Goal: Task Accomplishment & Management: Complete application form

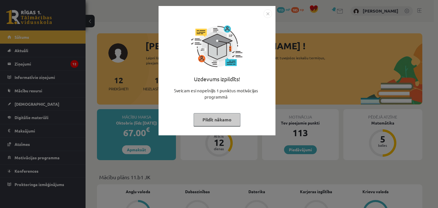
drag, startPoint x: 0, startPoint y: 0, endPoint x: 229, endPoint y: 122, distance: 259.6
click at [229, 122] on button "Pildīt nākamo" at bounding box center [217, 119] width 47 height 13
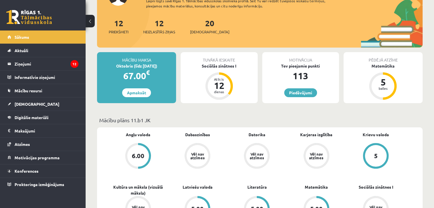
scroll to position [57, 0]
click at [222, 66] on div "Sociālās zinātnes I" at bounding box center [219, 66] width 77 height 6
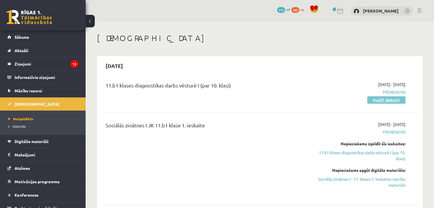
click at [379, 102] on link "Pildīt ieskaiti" at bounding box center [386, 99] width 38 height 7
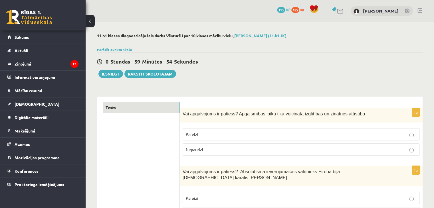
scroll to position [57, 0]
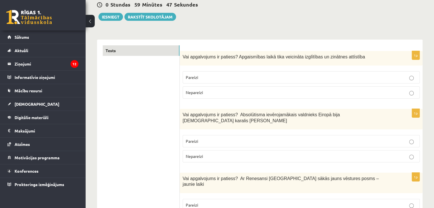
click at [236, 75] on p "Pareizi" at bounding box center [301, 77] width 231 height 6
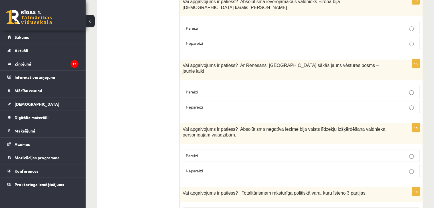
scroll to position [158, 0]
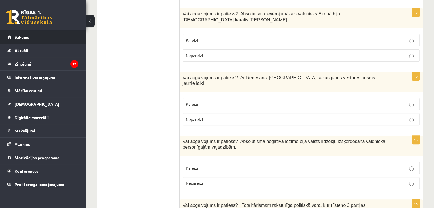
click at [24, 41] on link "Sākums" at bounding box center [42, 37] width 71 height 13
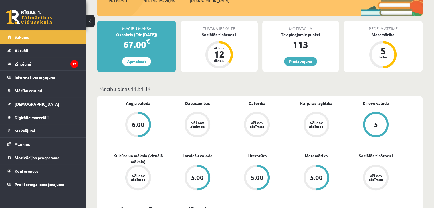
scroll to position [57, 0]
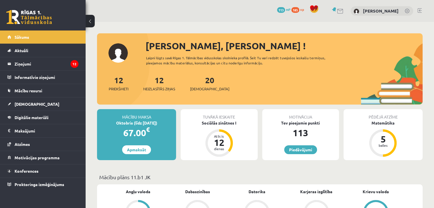
scroll to position [57, 0]
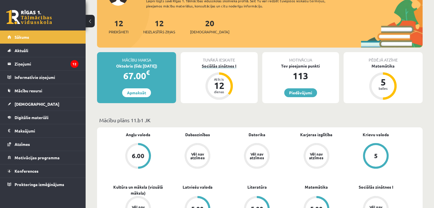
click at [223, 67] on div "Sociālās zinātnes I" at bounding box center [219, 66] width 77 height 6
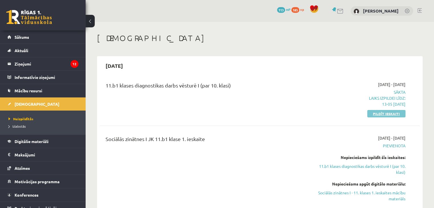
click at [379, 116] on link "Pildīt ieskaiti" at bounding box center [386, 113] width 38 height 7
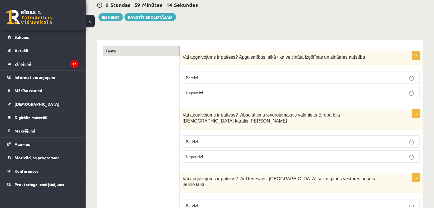
scroll to position [57, 0]
click at [233, 78] on p "Pareizi" at bounding box center [301, 77] width 231 height 6
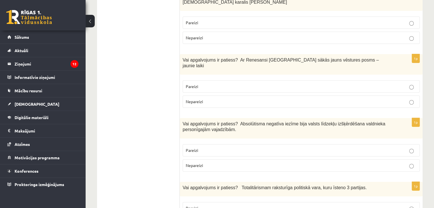
scroll to position [163, 0]
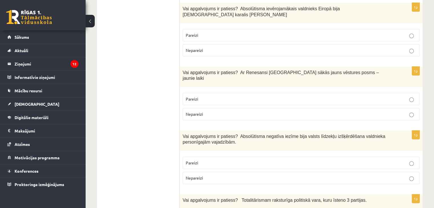
click at [233, 29] on label "Pareizi" at bounding box center [301, 35] width 237 height 12
click at [229, 96] on p "Pareizi" at bounding box center [301, 99] width 231 height 6
click at [206, 160] on p "Pareizi" at bounding box center [301, 163] width 231 height 6
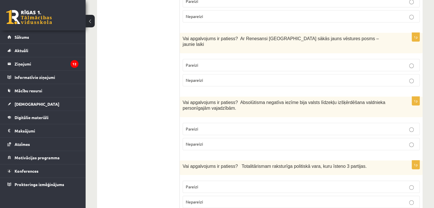
scroll to position [220, 0]
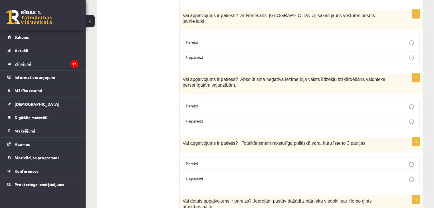
click at [249, 176] on p "Nepareizi" at bounding box center [301, 179] width 231 height 6
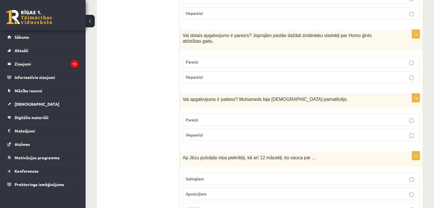
scroll to position [404, 0]
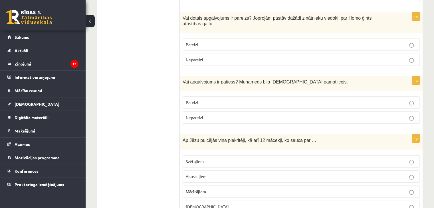
click at [214, 42] on p "Pareizi" at bounding box center [301, 45] width 231 height 6
drag, startPoint x: 215, startPoint y: 86, endPoint x: 212, endPoint y: 84, distance: 2.9
click at [216, 100] on p "Pareizi" at bounding box center [301, 103] width 231 height 6
click at [220, 174] on p "Apustuļiem" at bounding box center [301, 177] width 231 height 6
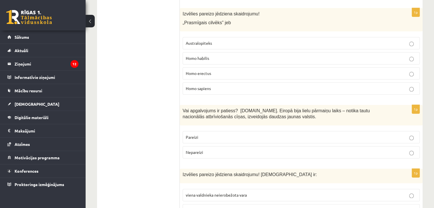
scroll to position [599, 0]
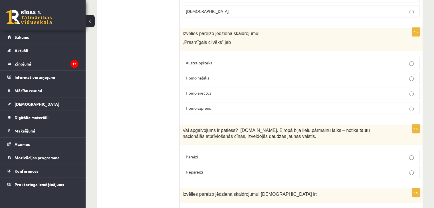
click at [230, 75] on p "Homo habilis" at bounding box center [301, 78] width 231 height 6
click at [207, 151] on label "Pareizi" at bounding box center [301, 157] width 237 height 12
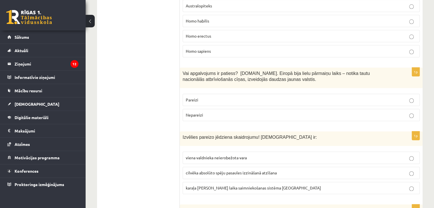
click at [227, 155] on span "viena valdnieka neierobežota vara" at bounding box center [216, 157] width 61 height 5
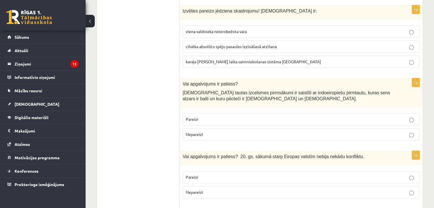
scroll to position [828, 0]
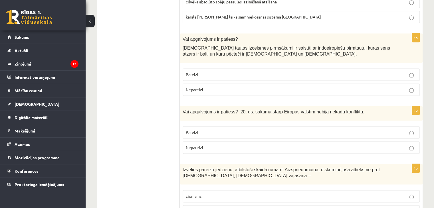
click at [275, 72] on p "Pareizi" at bounding box center [301, 75] width 231 height 6
click at [238, 142] on label "Nepareizi" at bounding box center [301, 148] width 237 height 12
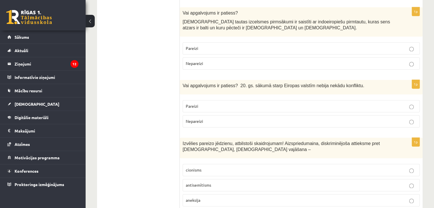
scroll to position [885, 0]
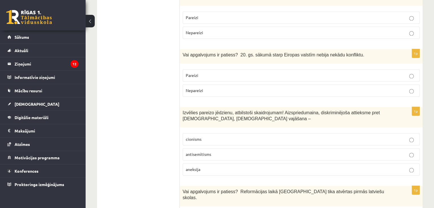
click at [221, 152] on p "antisemītisms" at bounding box center [301, 155] width 231 height 6
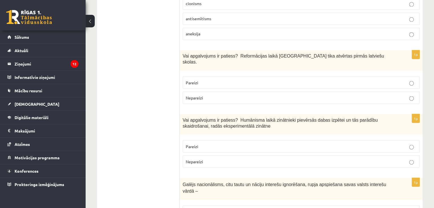
scroll to position [1043, 0]
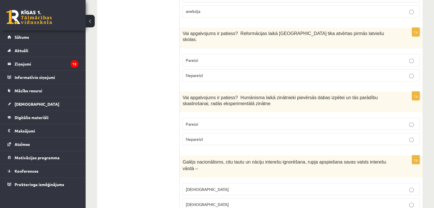
click at [203, 72] on span "Nepareizi" at bounding box center [194, 74] width 17 height 5
drag, startPoint x: 201, startPoint y: 94, endPoint x: 198, endPoint y: 95, distance: 3.9
click at [201, 121] on p "Pareizi" at bounding box center [301, 124] width 231 height 6
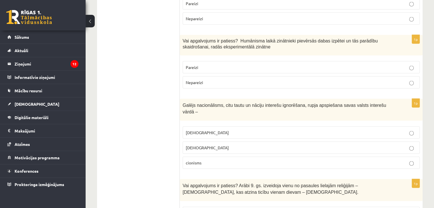
scroll to position [1100, 0]
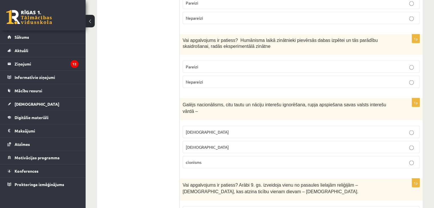
click at [220, 129] on p "šovinisms" at bounding box center [301, 132] width 231 height 6
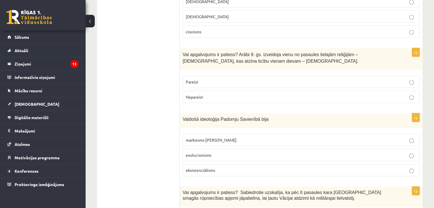
scroll to position [1239, 0]
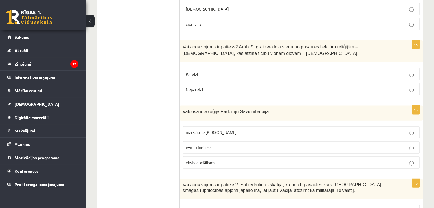
click at [247, 71] on p "Pareizi" at bounding box center [301, 74] width 231 height 6
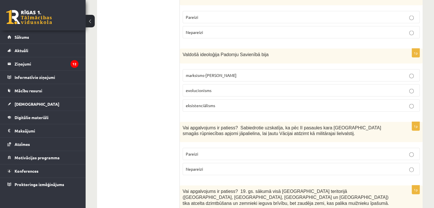
click at [225, 72] on p "marksisms-ļeņinisms" at bounding box center [301, 75] width 231 height 6
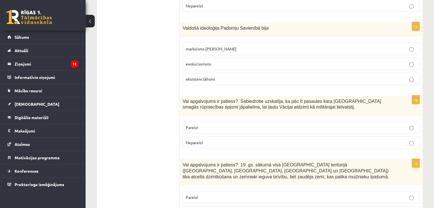
scroll to position [1353, 0]
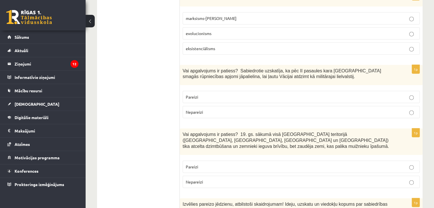
click at [221, 109] on p "Nepareizi" at bounding box center [301, 112] width 231 height 6
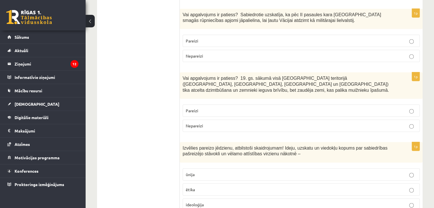
scroll to position [1422, 0]
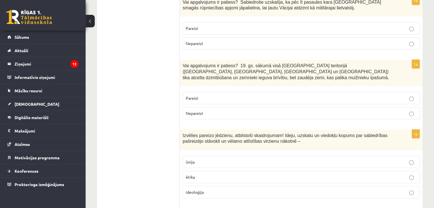
click at [233, 95] on p "Pareizi" at bounding box center [301, 98] width 231 height 6
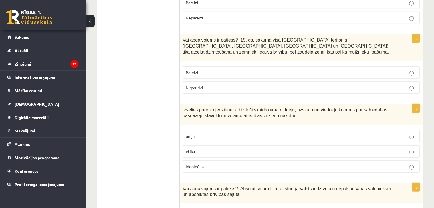
scroll to position [1479, 0]
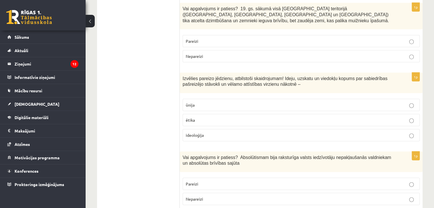
click at [211, 132] on p "ideoloģija" at bounding box center [301, 135] width 231 height 6
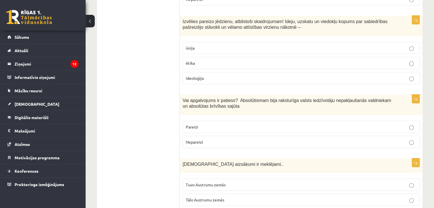
click at [218, 139] on p "Nepareizi" at bounding box center [301, 142] width 231 height 6
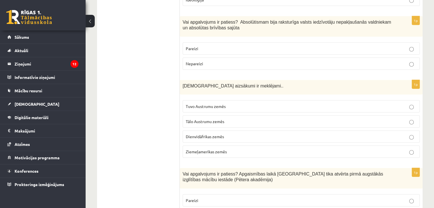
scroll to position [1622, 0]
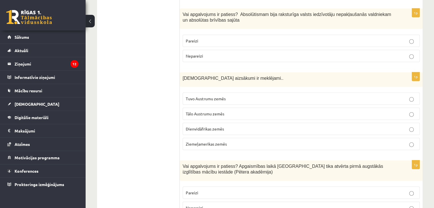
click at [225, 111] on p "Tālo Austrumu zemēs" at bounding box center [301, 114] width 231 height 6
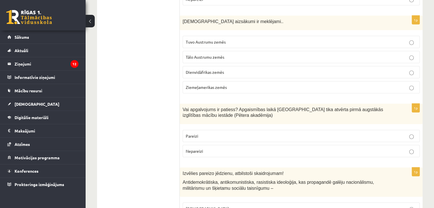
scroll to position [1679, 0]
click at [222, 133] on p "Pareizi" at bounding box center [301, 136] width 231 height 6
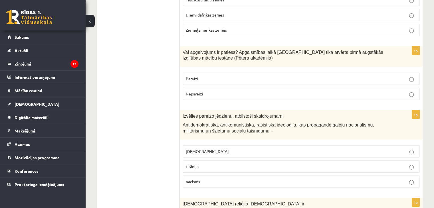
click at [213, 146] on label "fašisms" at bounding box center [301, 152] width 237 height 12
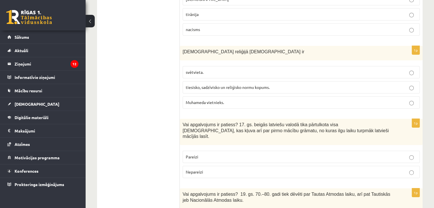
scroll to position [1896, 0]
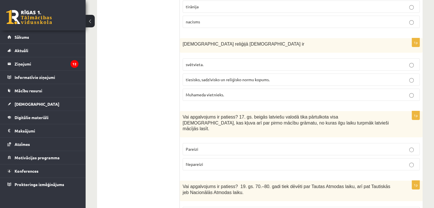
click at [231, 146] on p "Pareizi" at bounding box center [301, 149] width 231 height 6
click at [227, 77] on span "tiesisko, sadzīvisko un reliģisko normu kopums." at bounding box center [228, 79] width 84 height 5
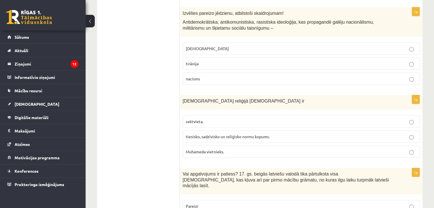
scroll to position [1839, 0]
click at [217, 119] on p "svētvieta." at bounding box center [301, 122] width 231 height 6
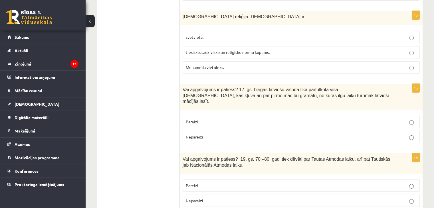
scroll to position [1951, 0]
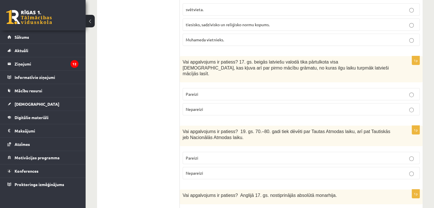
click at [221, 152] on label "Pareizi" at bounding box center [301, 158] width 237 height 12
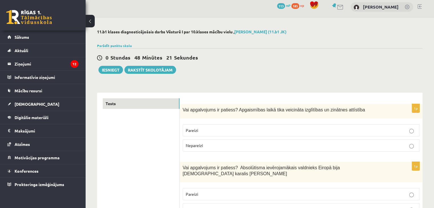
scroll to position [0, 0]
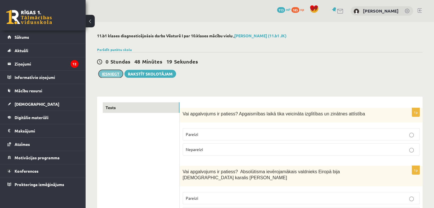
click at [112, 73] on button "Iesniegt" at bounding box center [110, 74] width 25 height 8
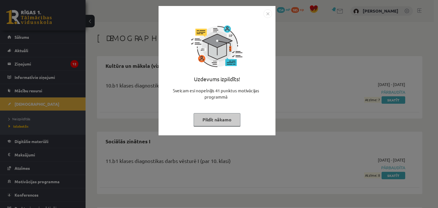
click at [221, 124] on button "Pildīt nākamo" at bounding box center [217, 119] width 47 height 13
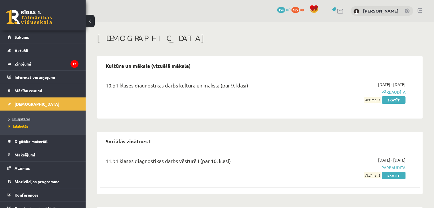
click at [25, 119] on span "Neizpildītās" at bounding box center [20, 119] width 22 height 5
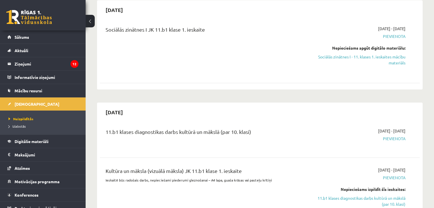
scroll to position [57, 0]
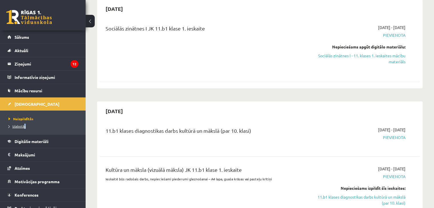
click at [25, 125] on li "Izlabotās" at bounding box center [44, 126] width 71 height 7
click at [25, 126] on span "Izlabotās" at bounding box center [19, 126] width 20 height 5
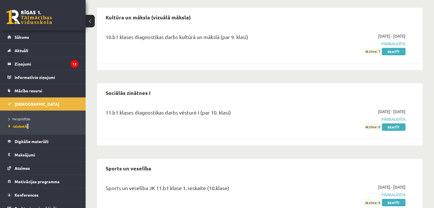
scroll to position [17, 0]
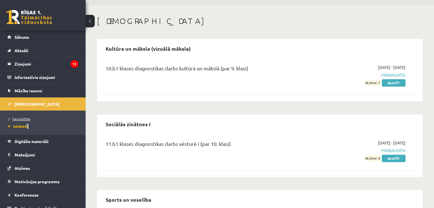
click at [30, 119] on span "Neizpildītās" at bounding box center [20, 119] width 22 height 5
